Goal: Task Accomplishment & Management: Use online tool/utility

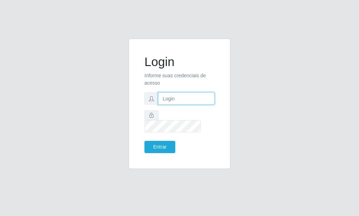
click at [179, 103] on input "text" at bounding box center [186, 98] width 56 height 12
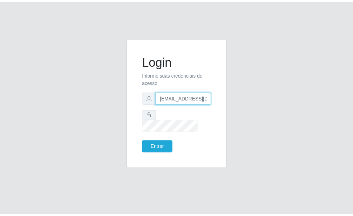
scroll to position [0, 1]
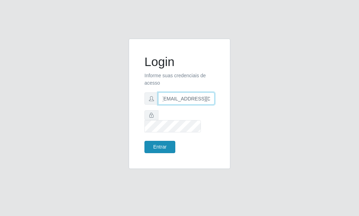
type input "[EMAIL_ADDRESS][DOMAIN_NAME]"
click at [171, 141] on button "Entrar" at bounding box center [160, 147] width 31 height 12
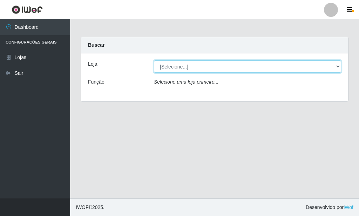
click at [154, 60] on select "[Selecione...] Rede Potiguar 6 - Extremoz" at bounding box center [247, 66] width 187 height 12
select select "80"
click option "Rede Potiguar 6 - Extremoz" at bounding box center [0, 0] width 0 height 0
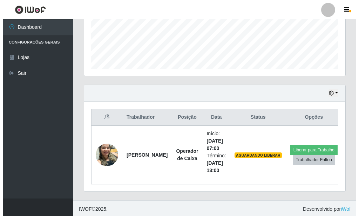
scroll to position [184, 0]
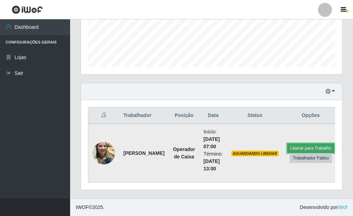
click at [315, 148] on button "Liberar para Trabalho" at bounding box center [310, 148] width 47 height 10
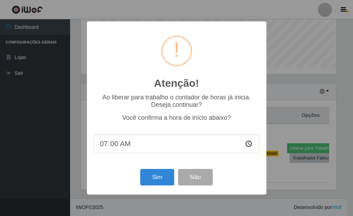
scroll to position [350709, 350593]
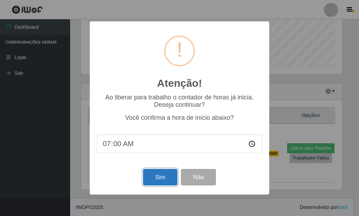
click at [155, 181] on button "Sim" at bounding box center [160, 177] width 34 height 16
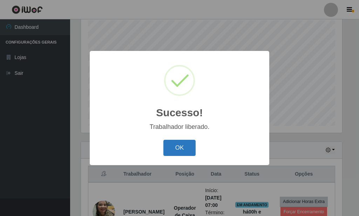
click at [171, 152] on button "OK" at bounding box center [179, 148] width 33 height 16
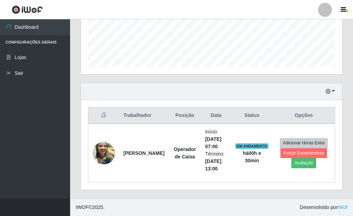
scroll to position [5, 0]
